Goal: Task Accomplishment & Management: Use online tool/utility

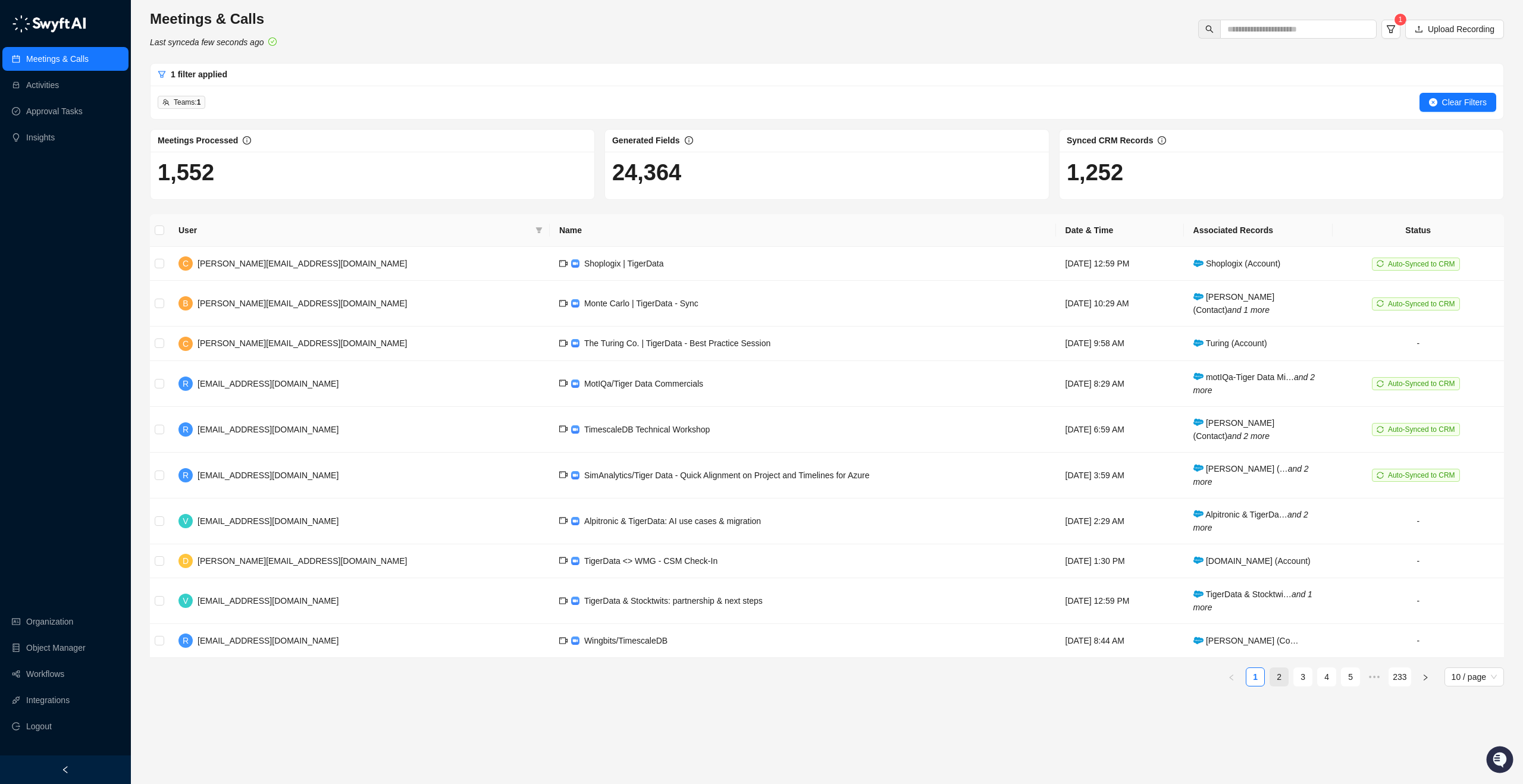
click at [1270, 673] on link "2" at bounding box center [1279, 676] width 18 height 18
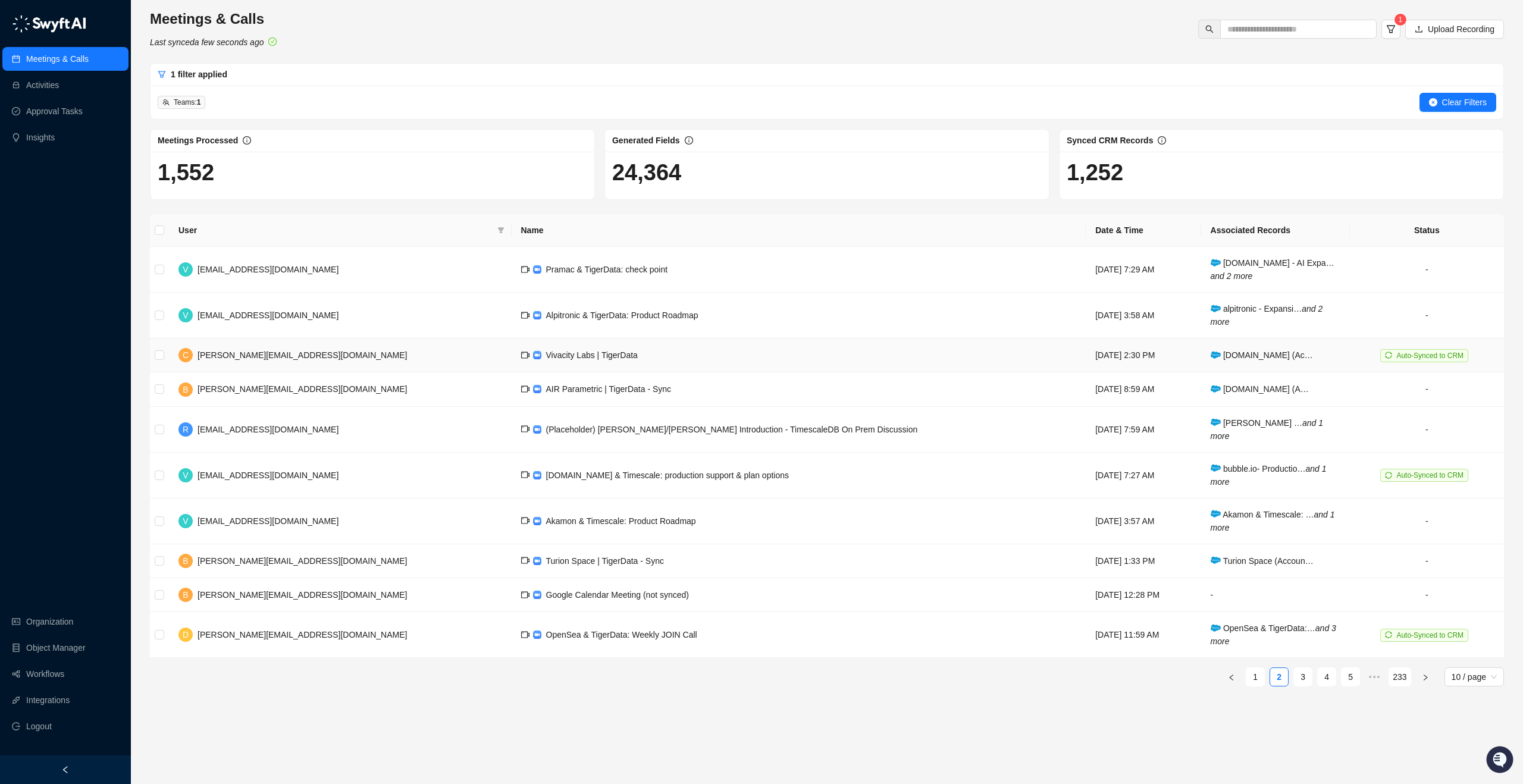
click at [763, 363] on td "Vivacity Labs | TigerData" at bounding box center [799, 355] width 575 height 34
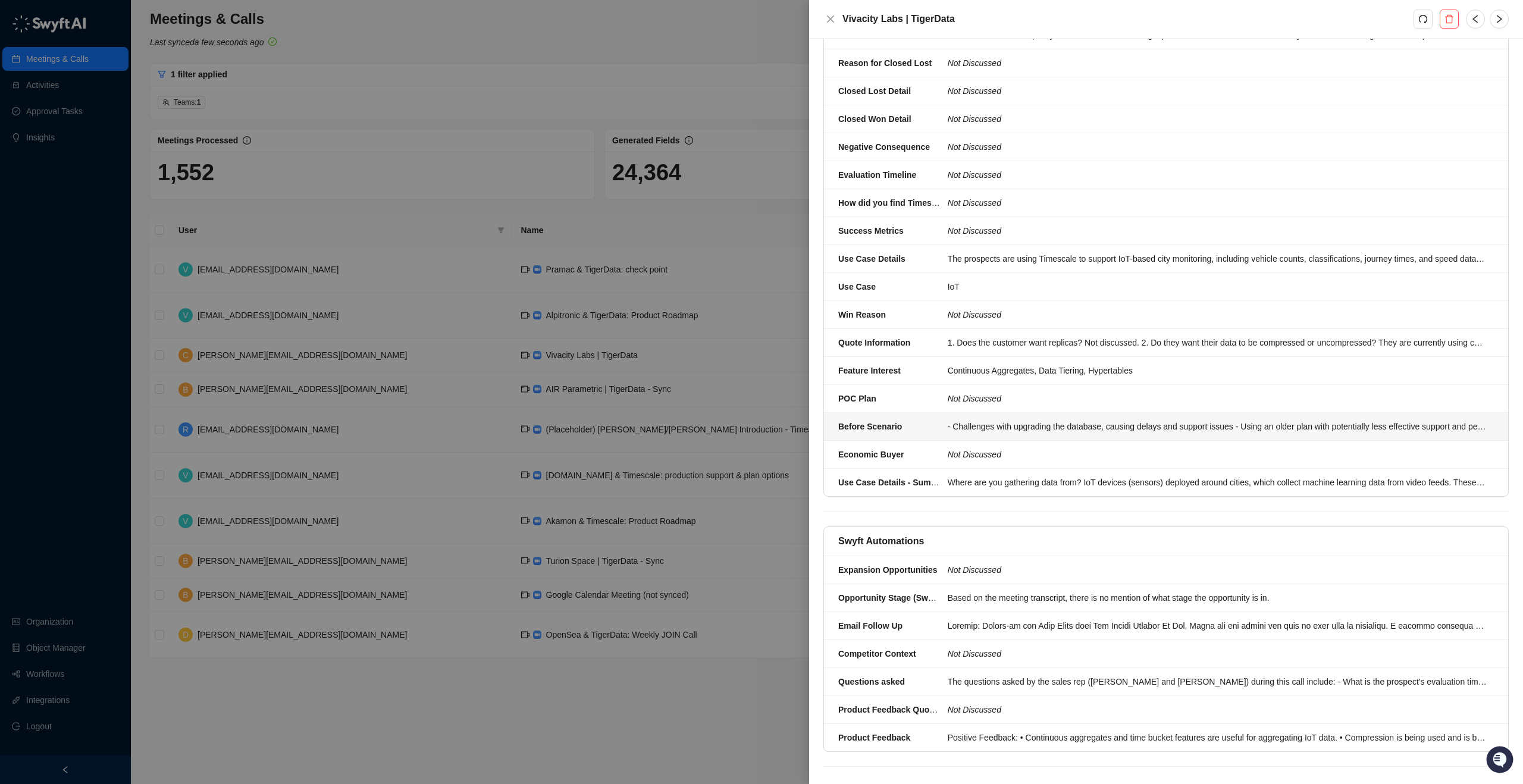
scroll to position [523, 0]
click at [1013, 612] on li "Email Follow Up" at bounding box center [1166, 626] width 684 height 28
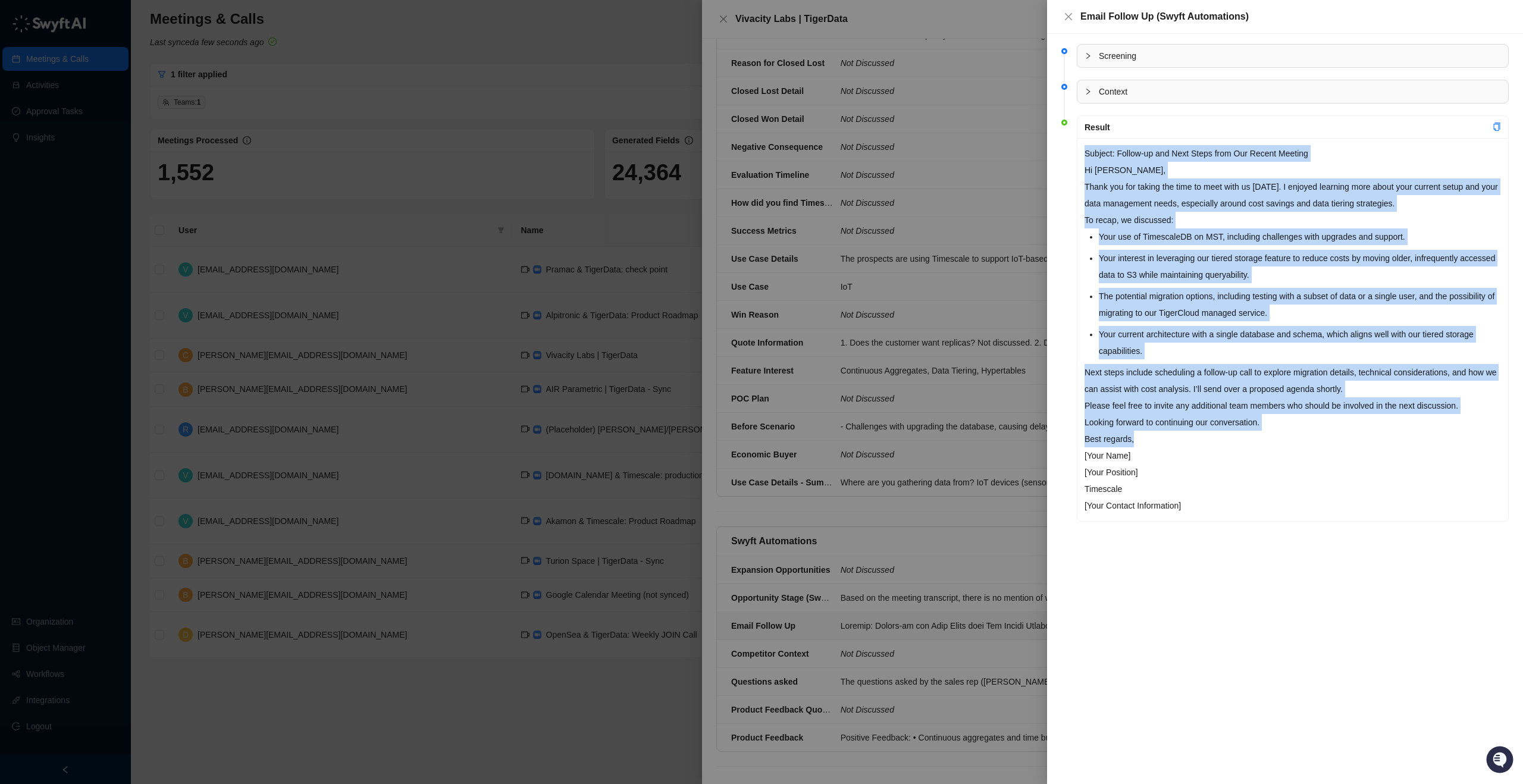
drag, startPoint x: 1152, startPoint y: 437, endPoint x: 1077, endPoint y: 152, distance: 294.7
click at [1078, 152] on div "Subject: Follow-up and Next Steps from Our Recent Meeting Hi [PERSON_NAME], Tha…" at bounding box center [1293, 330] width 431 height 383
copy div "Loremip: Dolors-am con Adip Elits doei Tem Incidi Utlabor Et Dol, Magna ali eni…"
click at [1069, 15] on icon "close" at bounding box center [1068, 17] width 7 height 7
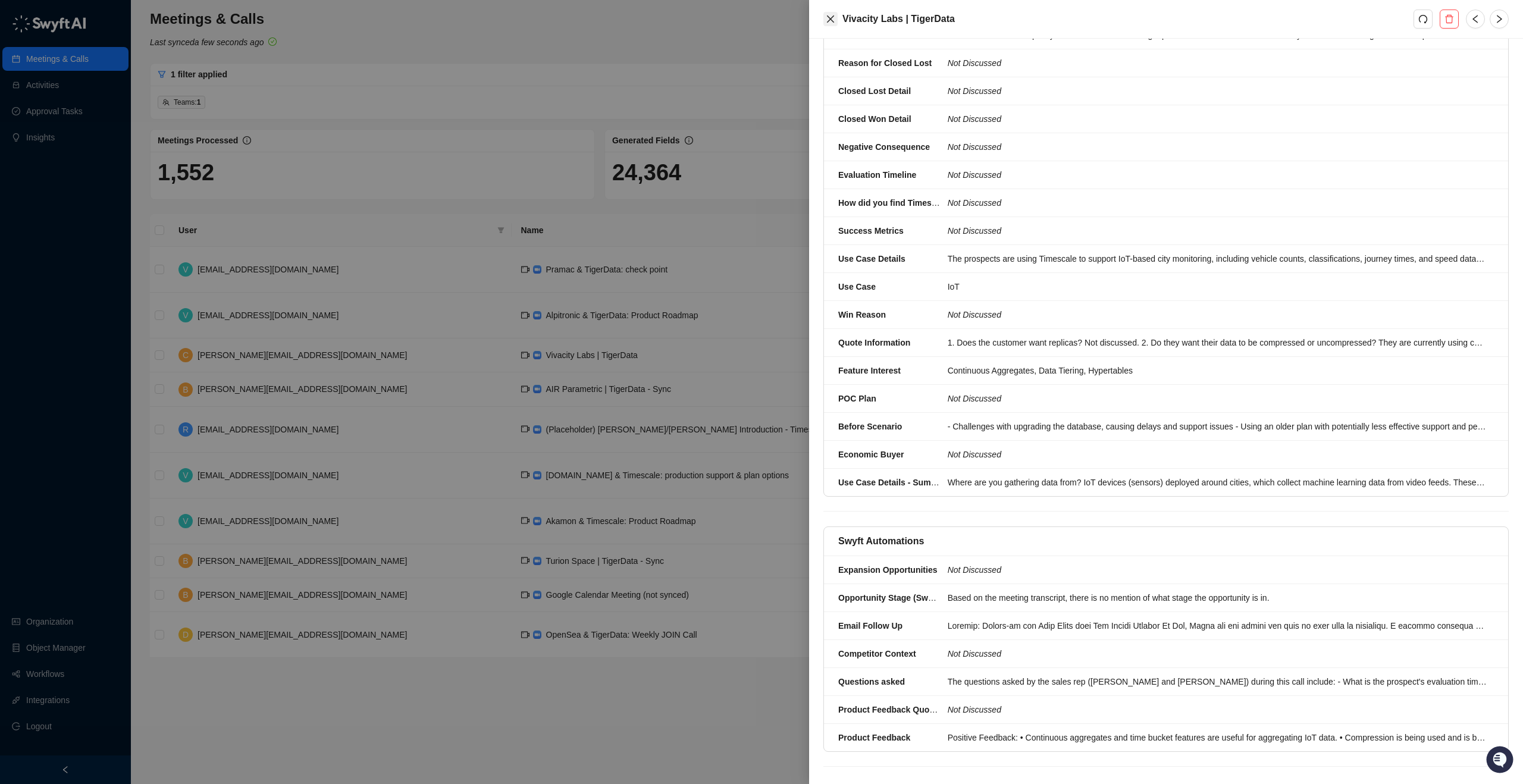
click at [836, 16] on button "Close" at bounding box center [830, 19] width 14 height 14
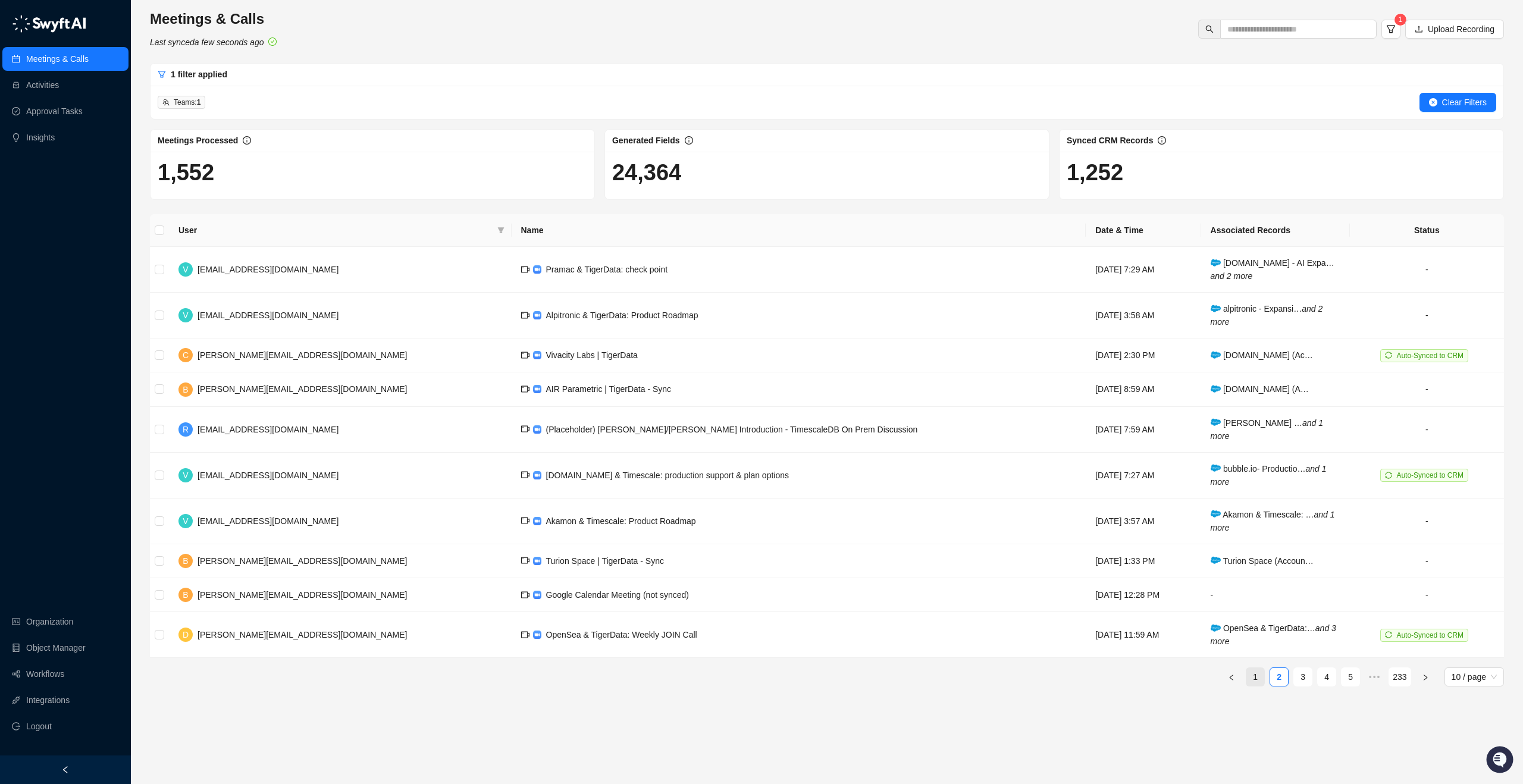
click at [1255, 683] on link "1" at bounding box center [1255, 676] width 18 height 18
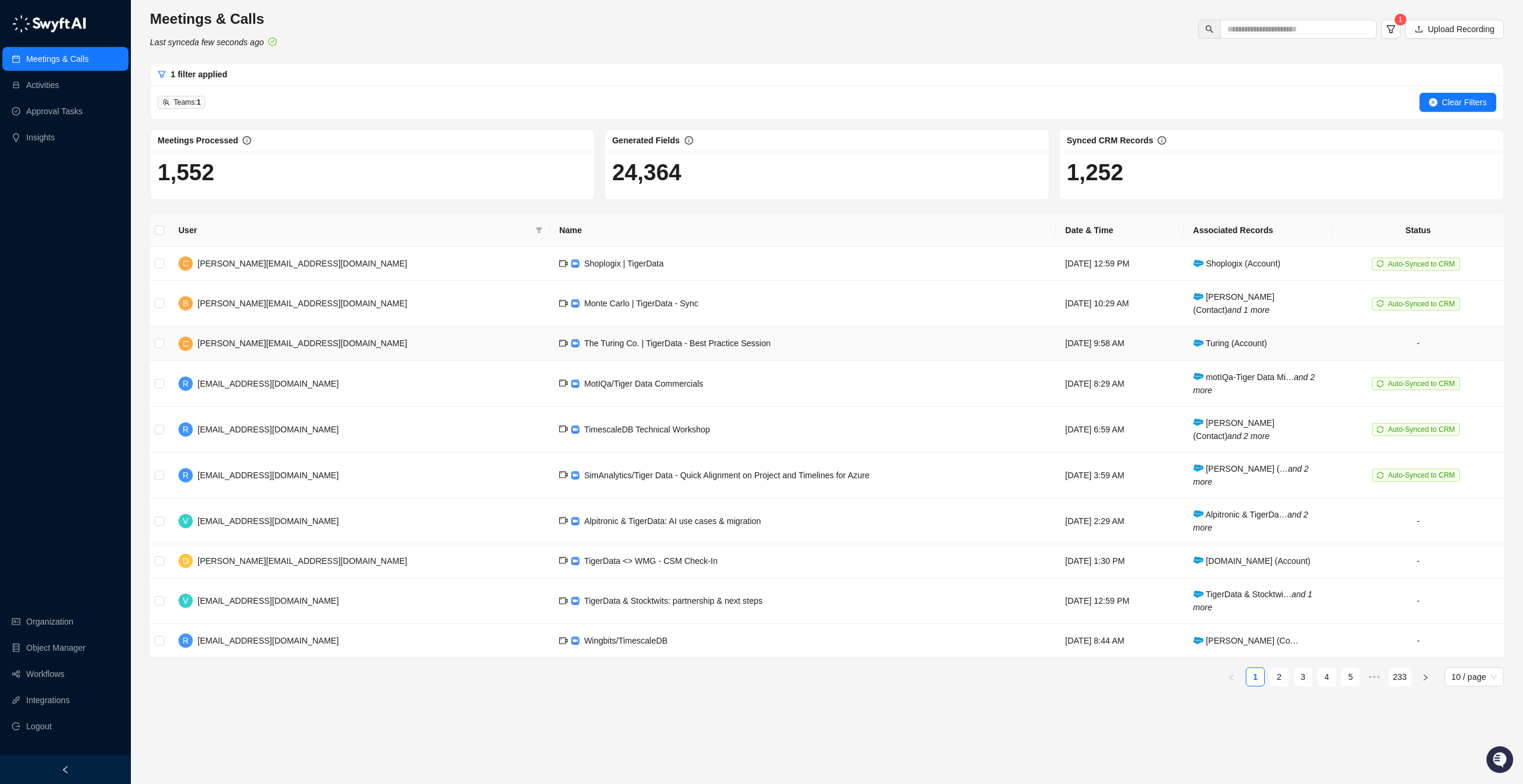
click at [1376, 344] on td "-" at bounding box center [1418, 344] width 172 height 34
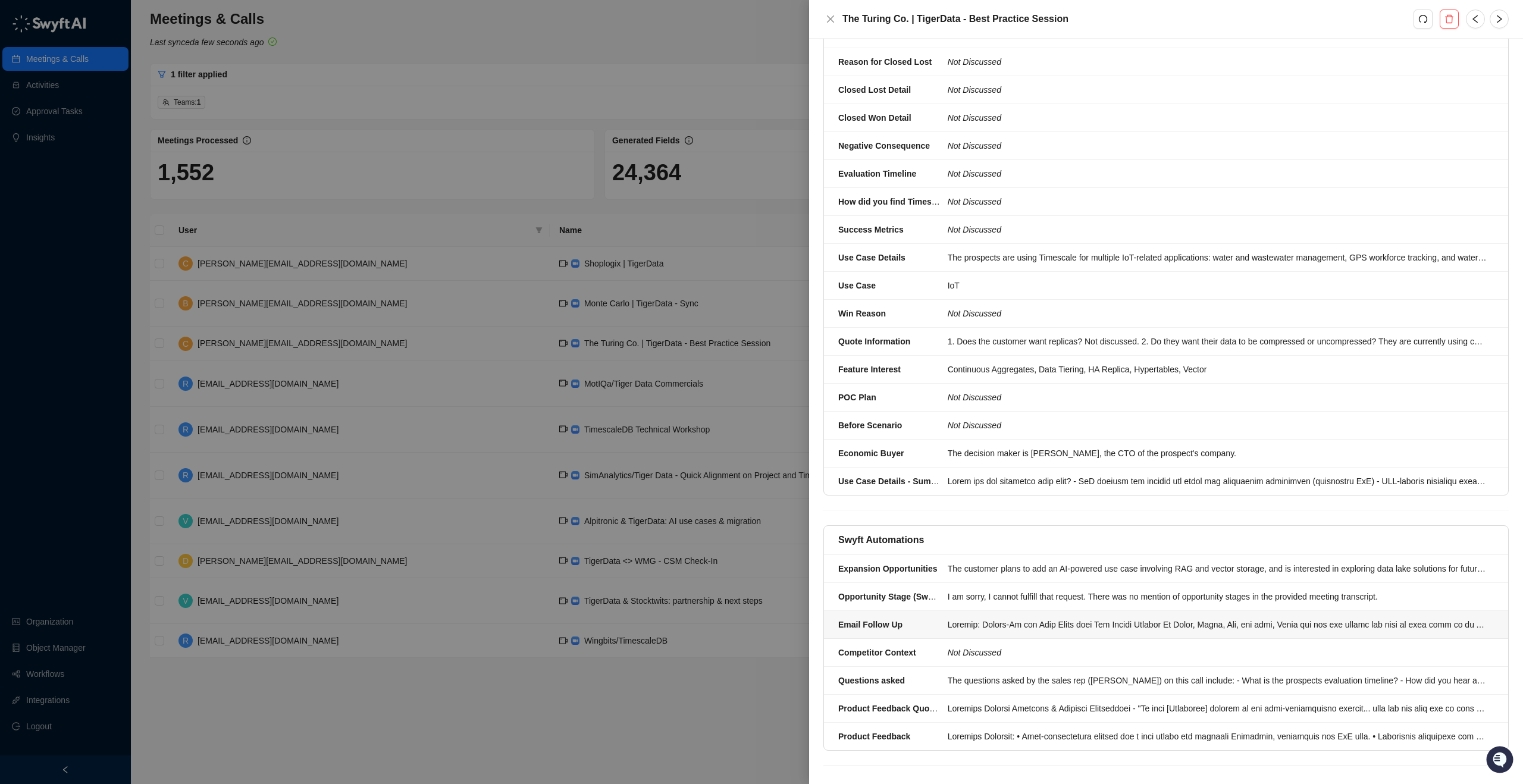
scroll to position [523, 0]
click at [968, 622] on li "Email Follow Up" at bounding box center [1166, 626] width 684 height 28
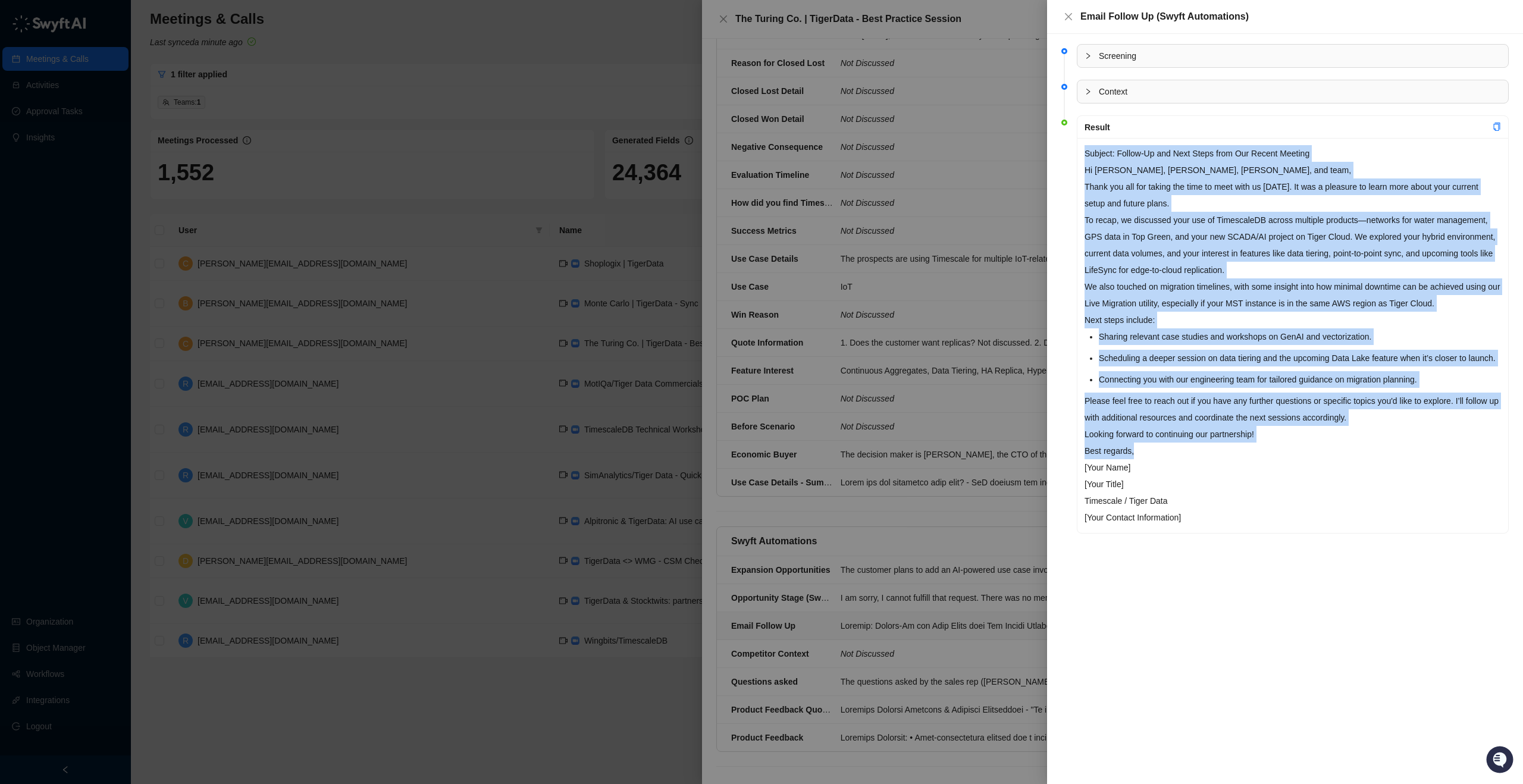
drag, startPoint x: 1162, startPoint y: 468, endPoint x: 1082, endPoint y: 146, distance: 331.8
click at [1082, 146] on div "Subject: Follow-Up and Next Steps from Our Recent Meeting Hi [PERSON_NAME], [PE…" at bounding box center [1293, 335] width 431 height 395
copy div "Loremip: Dolors-Am con Adip Elits doei Tem Incidi Utlabor Et Dolor, Magna, Ali,…"
click at [1067, 19] on icon "close" at bounding box center [1068, 17] width 10 height 10
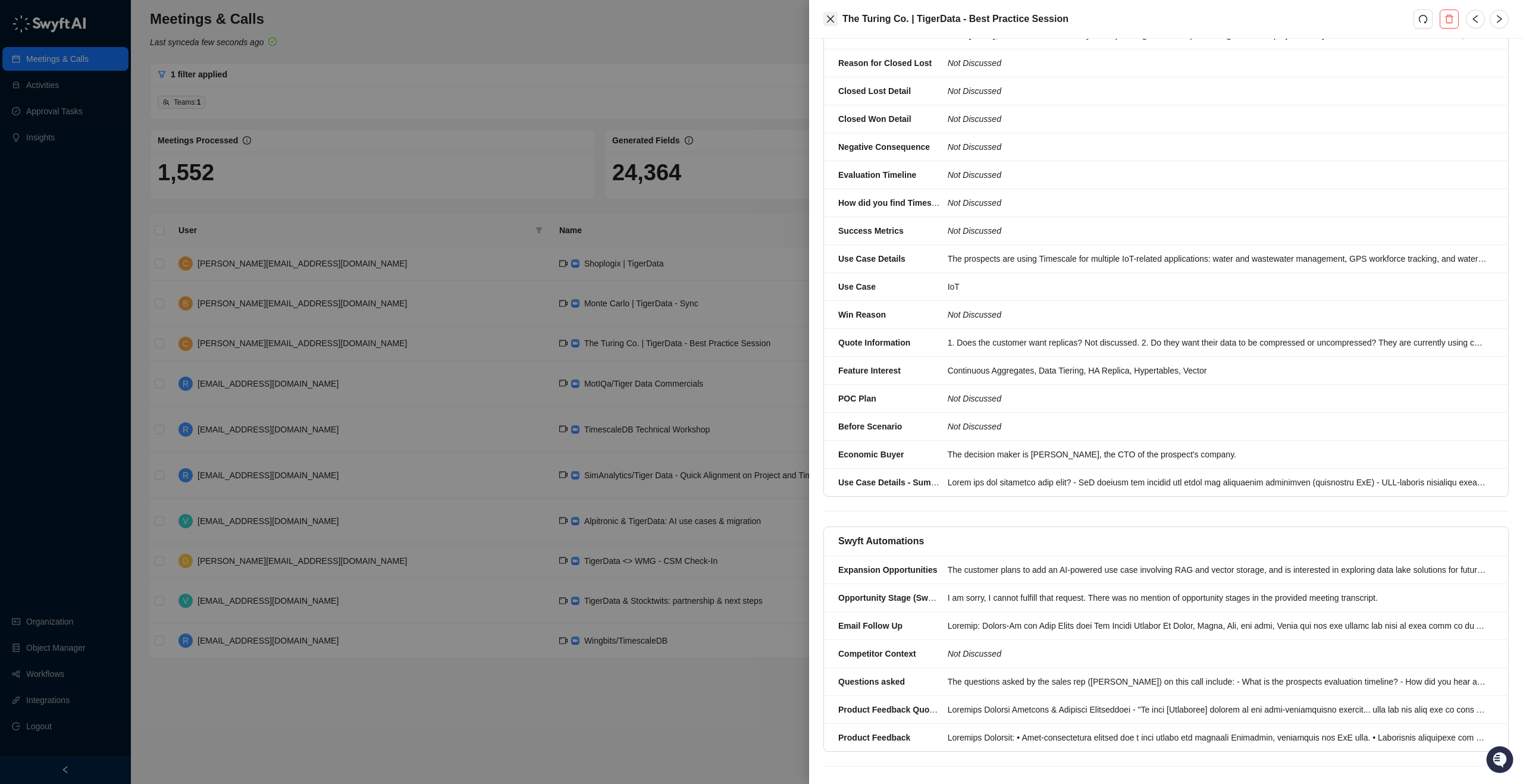
click at [831, 17] on icon "close" at bounding box center [831, 19] width 10 height 10
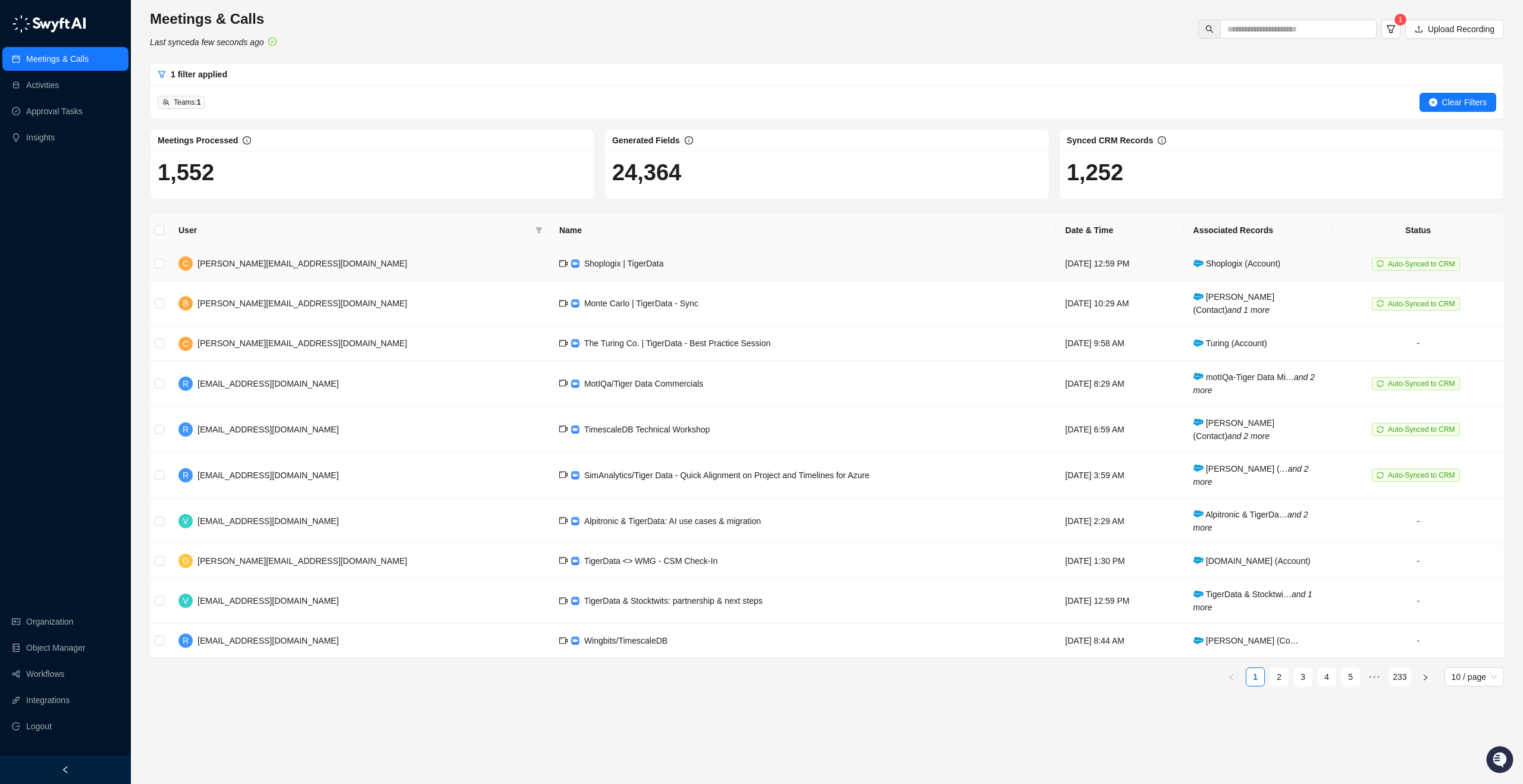
click at [569, 269] on td "Shoplogix | TigerData" at bounding box center [803, 264] width 506 height 34
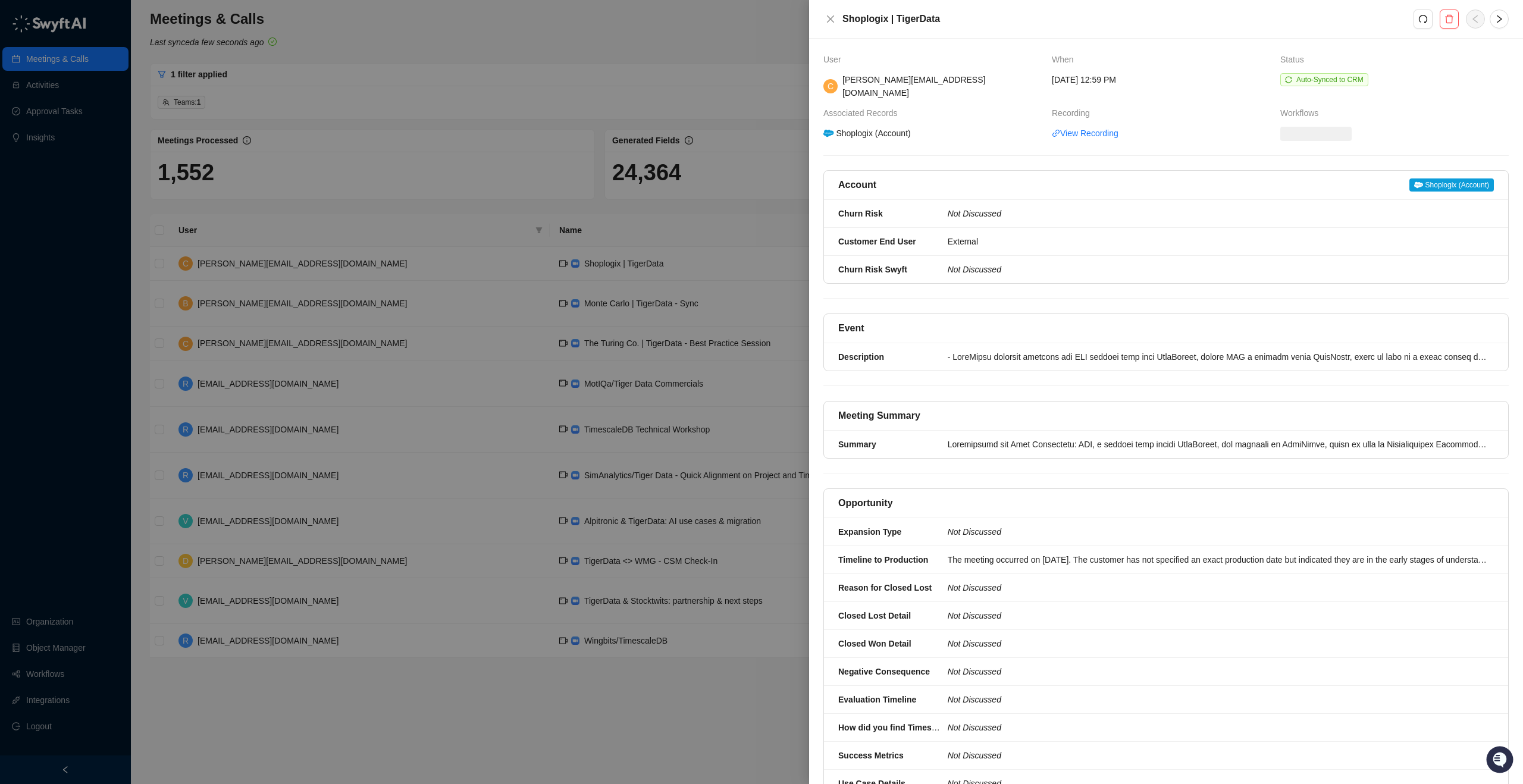
scroll to position [524, 0]
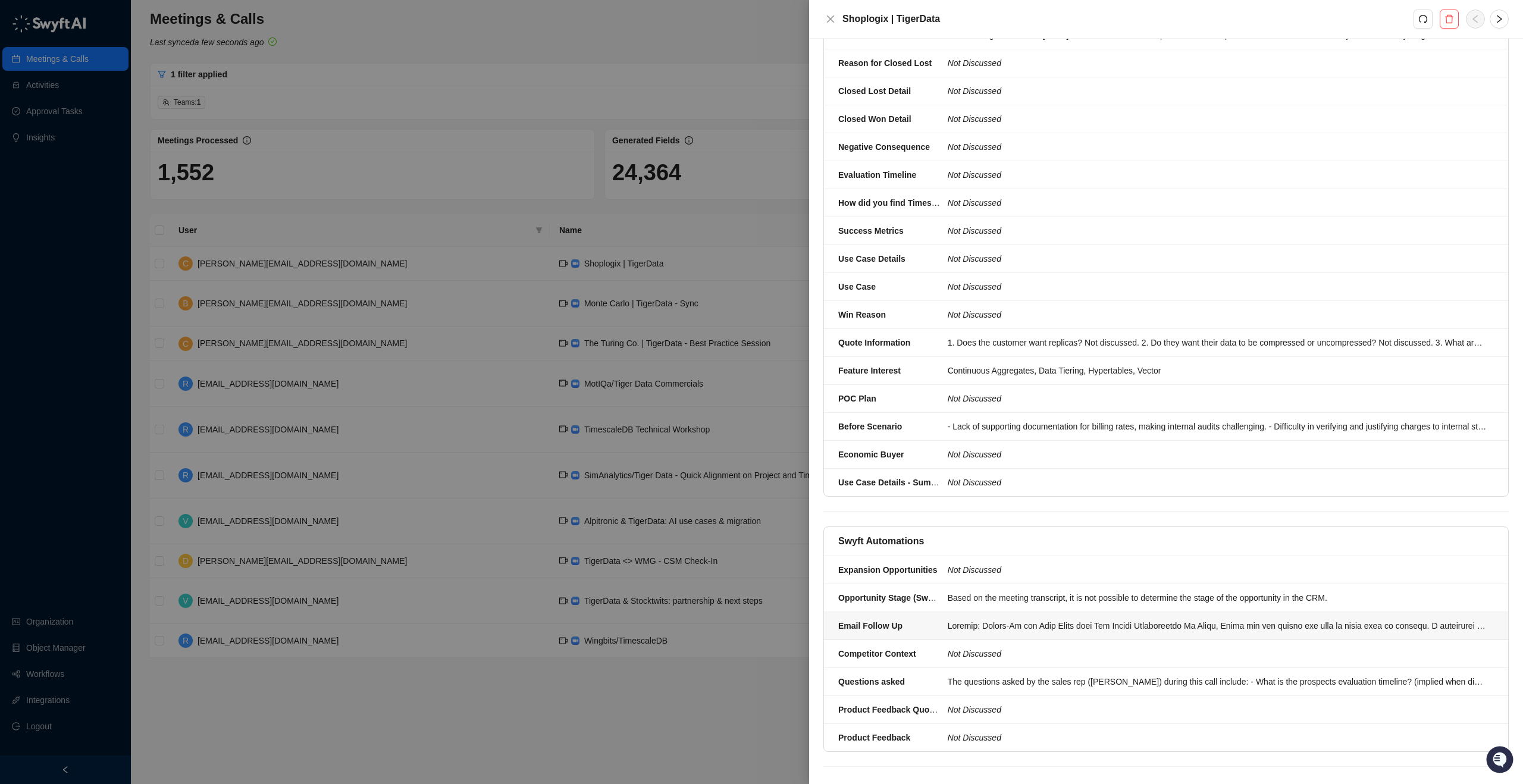
click at [970, 619] on div at bounding box center [1218, 626] width 539 height 13
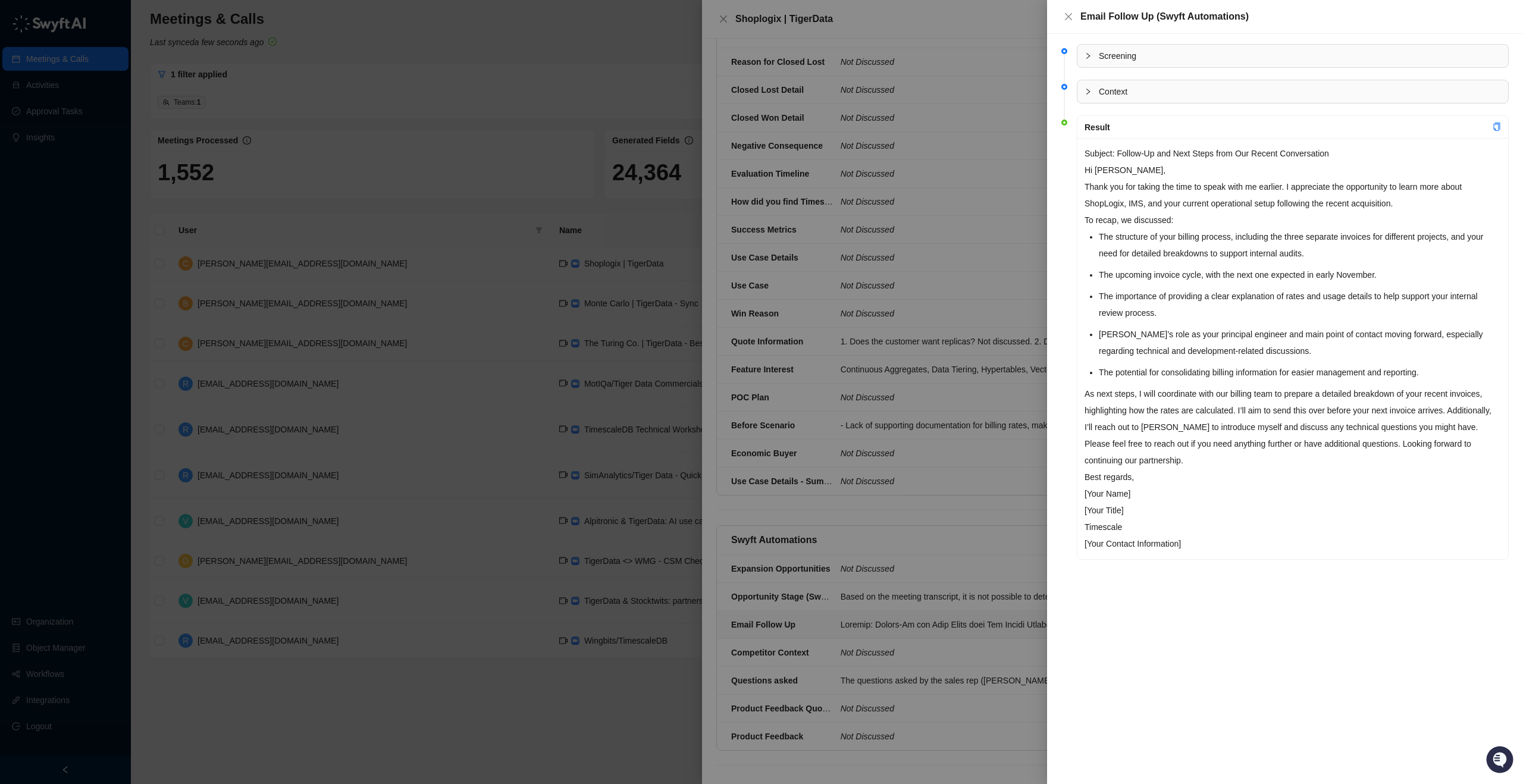
scroll to position [523, 0]
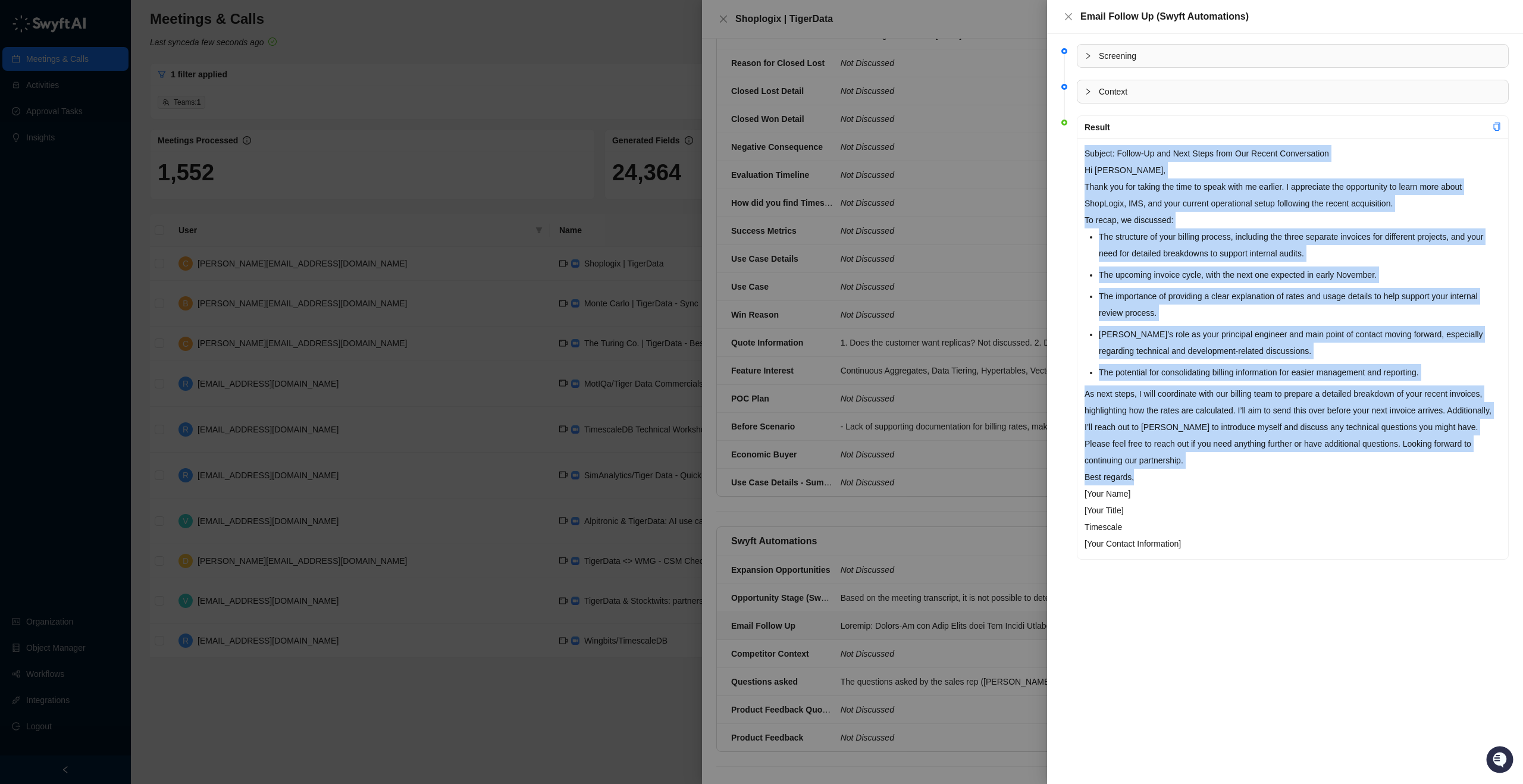
drag, startPoint x: 1154, startPoint y: 476, endPoint x: 1064, endPoint y: 154, distance: 334.3
click at [1064, 154] on li "Result Subject: Follow-Up and Next Steps from Our Recent Conversation Hi [PERSO…" at bounding box center [1284, 348] width 447 height 456
copy div "Loremip: Dolors-Am con Adip Elits doei Tem Incidi Utlaboreetdo Ma Aliqu, Enima …"
